Goal: Task Accomplishment & Management: Manage account settings

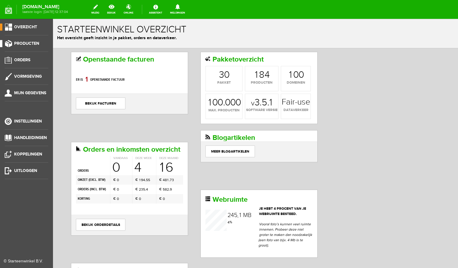
click at [31, 43] on span "Producten" at bounding box center [26, 43] width 25 height 5
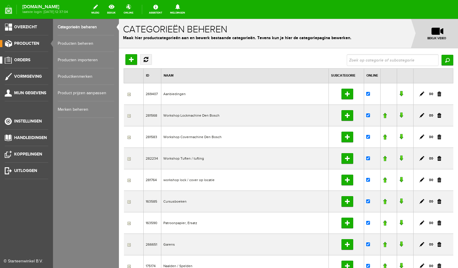
click at [23, 63] on link "Orders" at bounding box center [24, 60] width 48 height 7
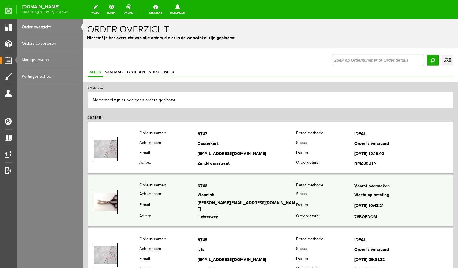
click at [243, 190] on td "6746" at bounding box center [247, 186] width 99 height 9
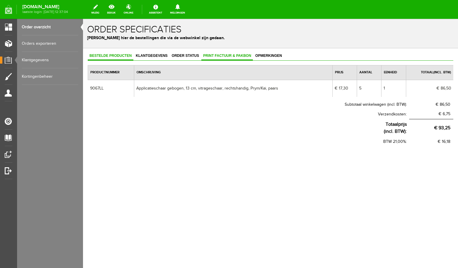
click at [221, 57] on span "Print factuur & pakbon" at bounding box center [228, 56] width 52 height 4
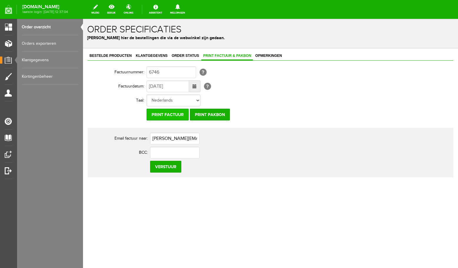
click at [165, 116] on input "Print factuur" at bounding box center [168, 115] width 42 height 12
click at [42, 26] on link "Order overzicht" at bounding box center [50, 27] width 57 height 17
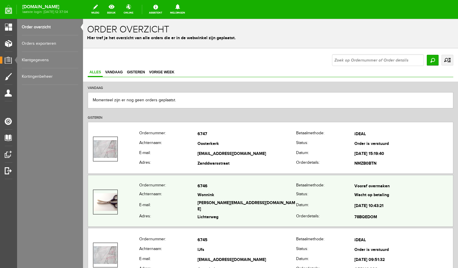
click at [237, 198] on td "Wonnink" at bounding box center [247, 195] width 99 height 9
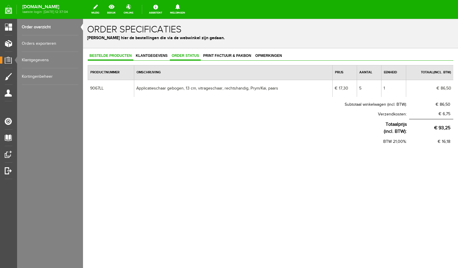
click at [181, 57] on span "Order status" at bounding box center [185, 56] width 31 height 4
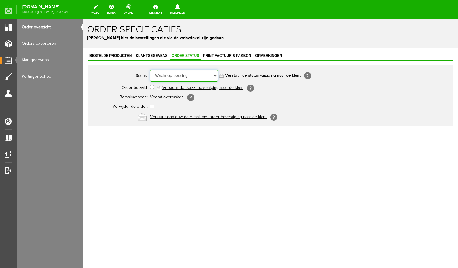
click at [150, 70] on select "Order niet afgerond Nieuw Order in behandeling Wacht op leverancier Wacht op be…" at bounding box center [184, 76] width 68 height 12
select select "5"
click option "Order is verstuurd" at bounding box center [83, 19] width 0 height 0
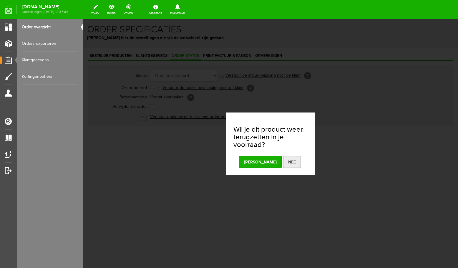
click at [283, 163] on button "Nee" at bounding box center [292, 162] width 18 height 12
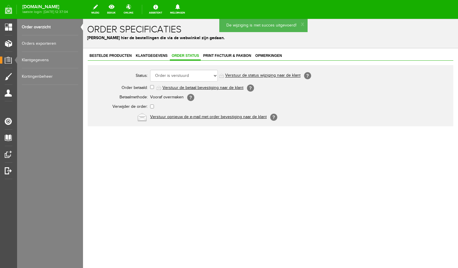
click at [42, 28] on link "Order overzicht" at bounding box center [50, 27] width 57 height 17
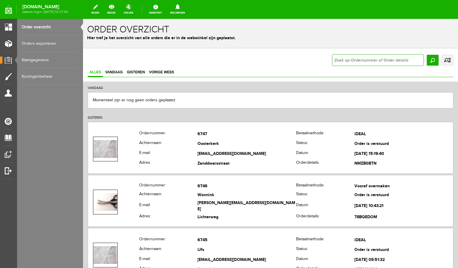
click at [390, 62] on input "text" at bounding box center [378, 60] width 92 height 12
type input "6737"
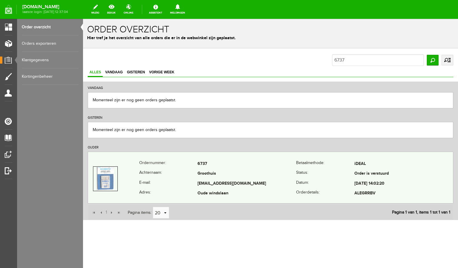
click at [227, 179] on td "[EMAIL_ADDRESS][DOMAIN_NAME]" at bounding box center [247, 184] width 99 height 10
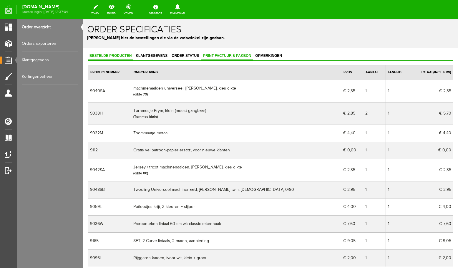
click at [217, 56] on span "Print factuur & pakbon" at bounding box center [228, 56] width 52 height 4
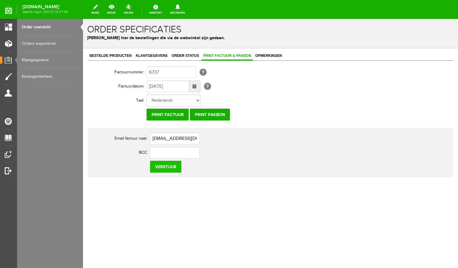
click at [170, 167] on input "Verstuur" at bounding box center [165, 167] width 31 height 12
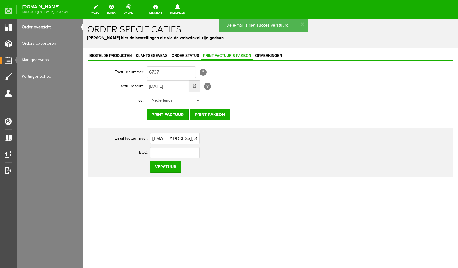
click at [48, 28] on link "Order overzicht" at bounding box center [50, 27] width 57 height 17
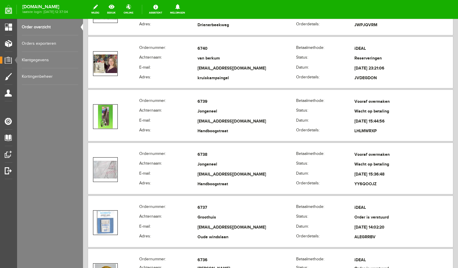
scroll to position [469, 0]
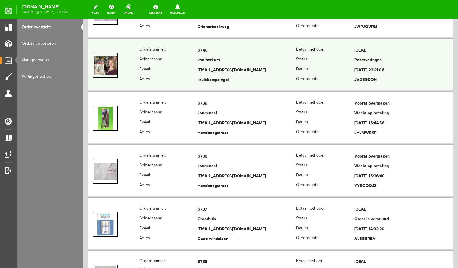
click at [238, 68] on td "[EMAIL_ADDRESS][DOMAIN_NAME]" at bounding box center [247, 70] width 99 height 10
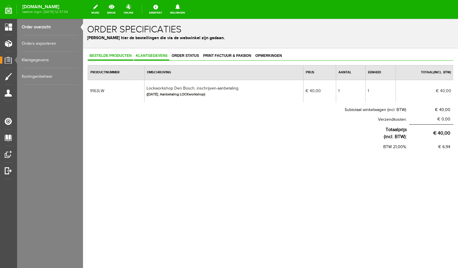
click at [166, 56] on span "Klantgegevens" at bounding box center [151, 56] width 35 height 4
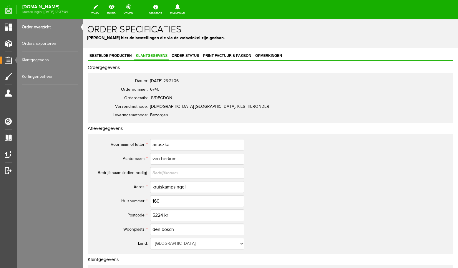
click at [39, 27] on link "Order overzicht" at bounding box center [50, 27] width 57 height 17
